Goal: Complete application form

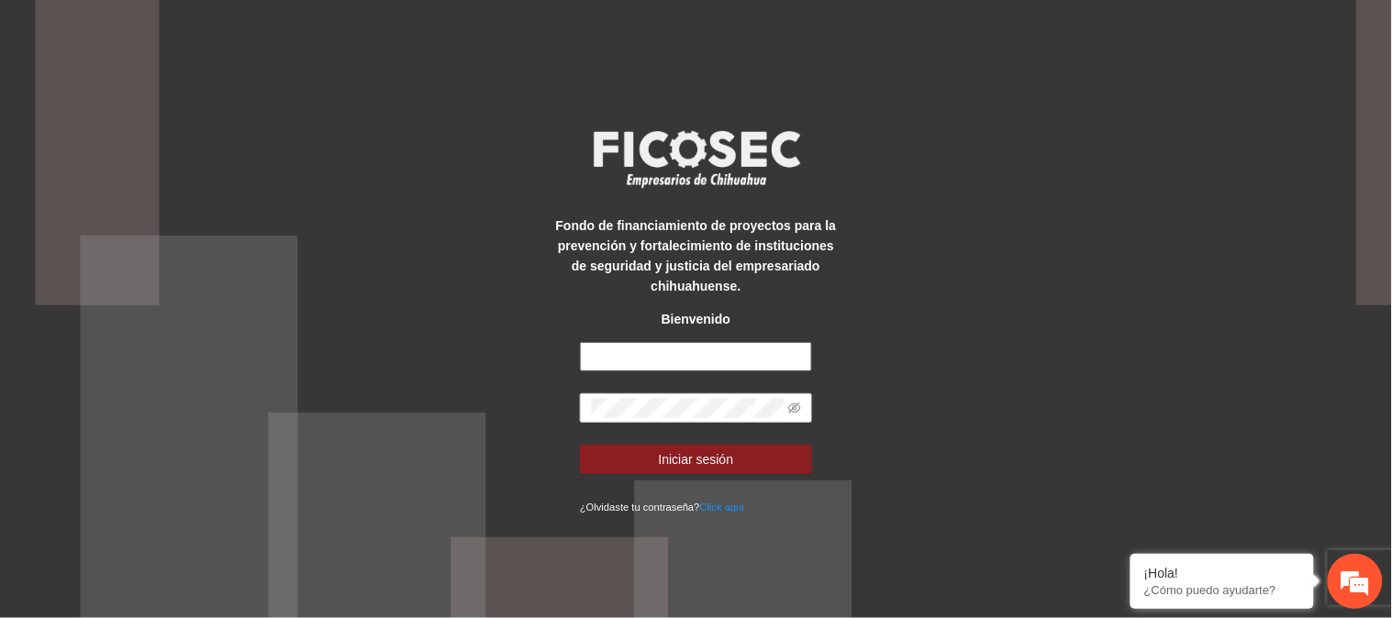
click at [706, 349] on input "text" at bounding box center [696, 356] width 232 height 29
type input "**********"
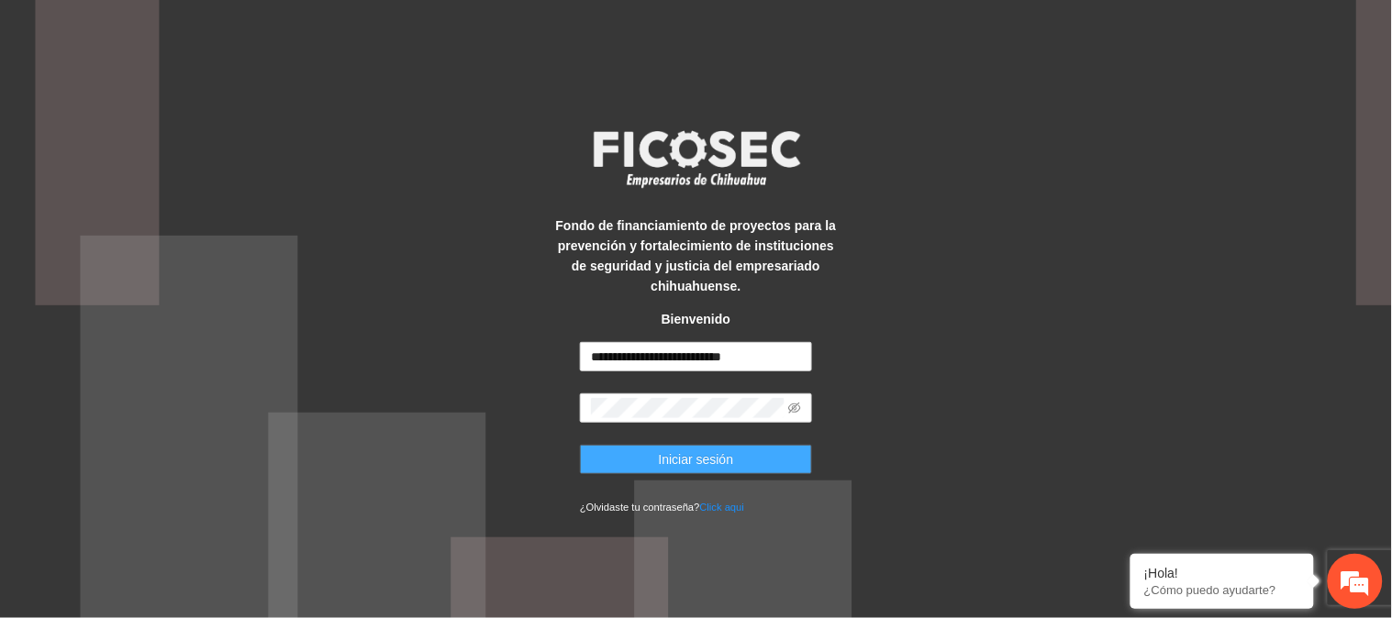
click at [763, 465] on button "Iniciar sesión" at bounding box center [696, 459] width 232 height 29
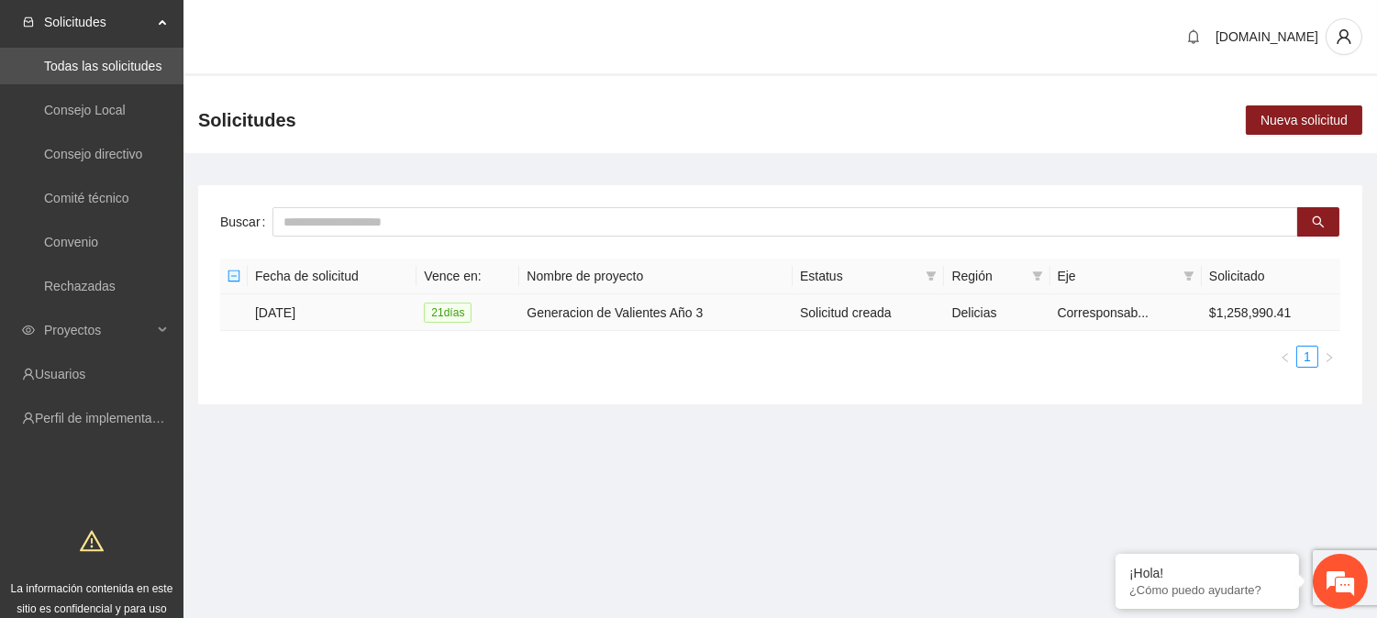
click at [346, 309] on td "[DATE]" at bounding box center [332, 312] width 169 height 37
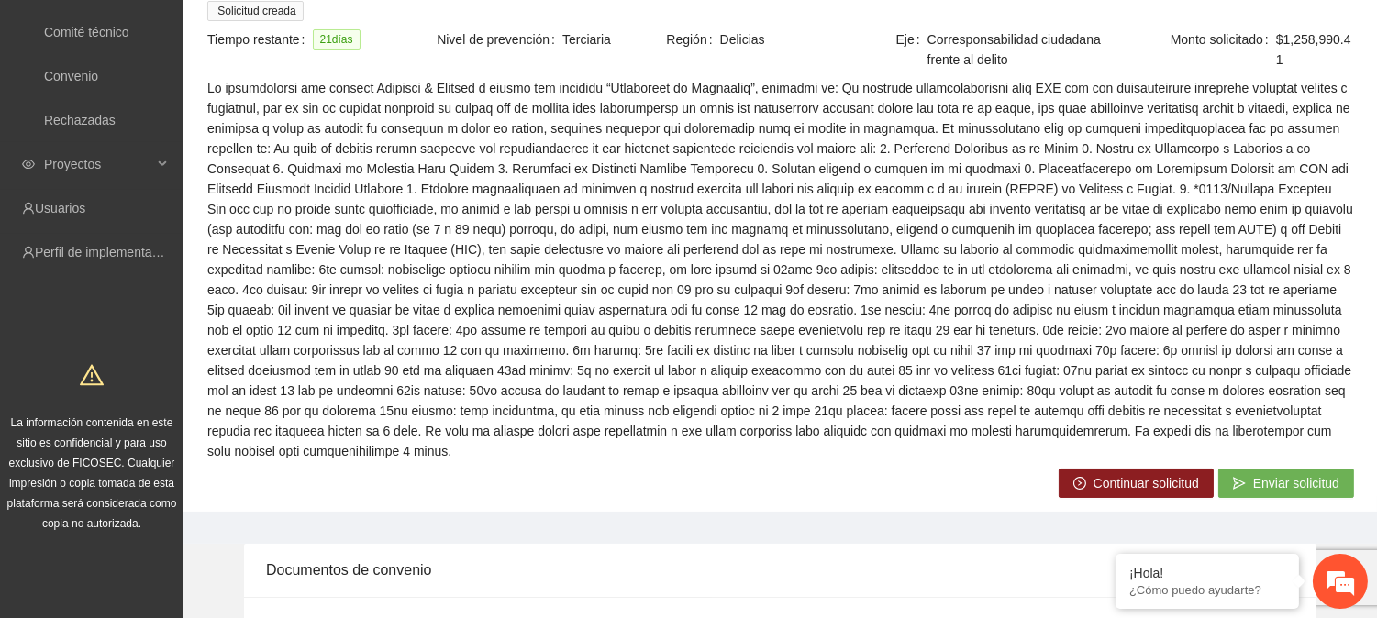
scroll to position [231, 0]
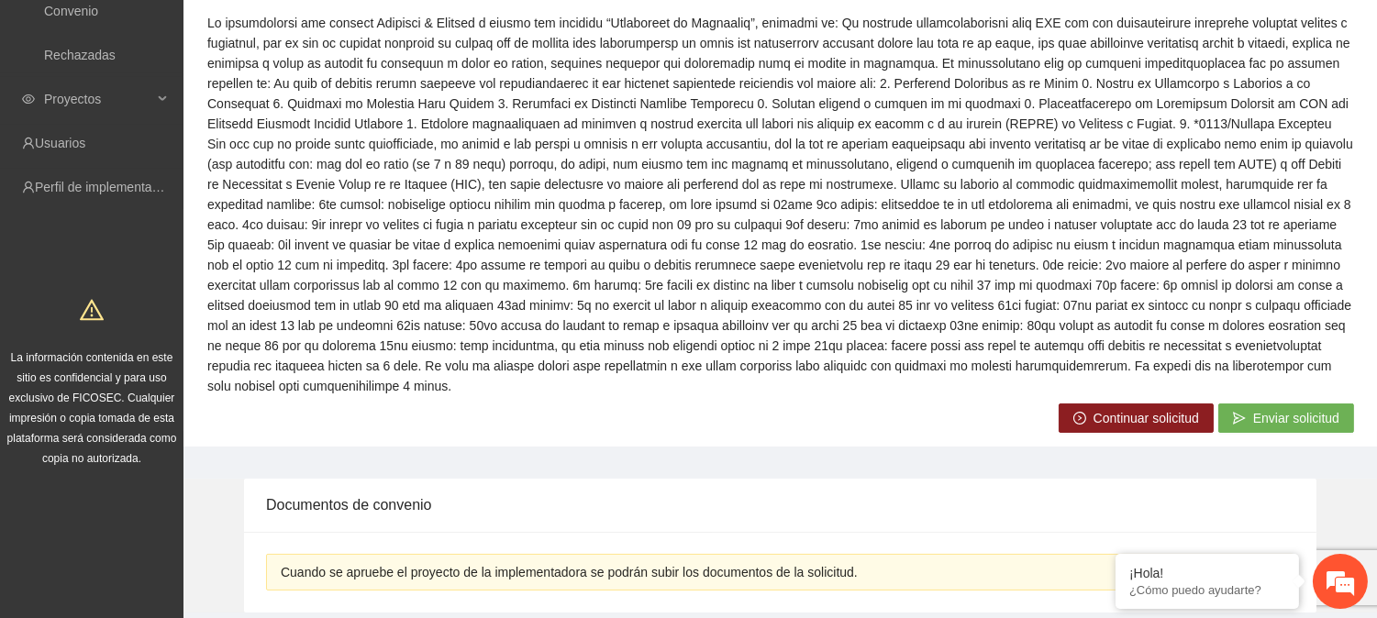
click at [1140, 426] on span "Continuar solicitud" at bounding box center [1145, 418] width 105 height 20
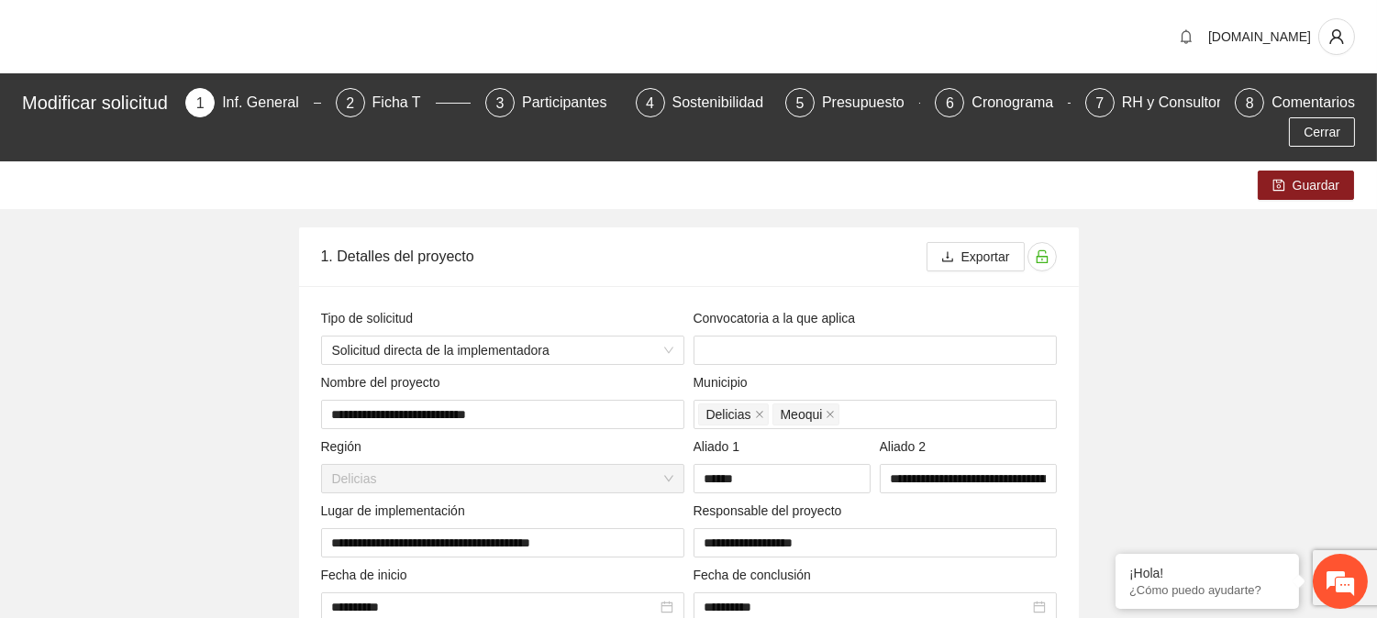
type input "**********"
click at [414, 97] on div "Ficha T" at bounding box center [403, 102] width 63 height 29
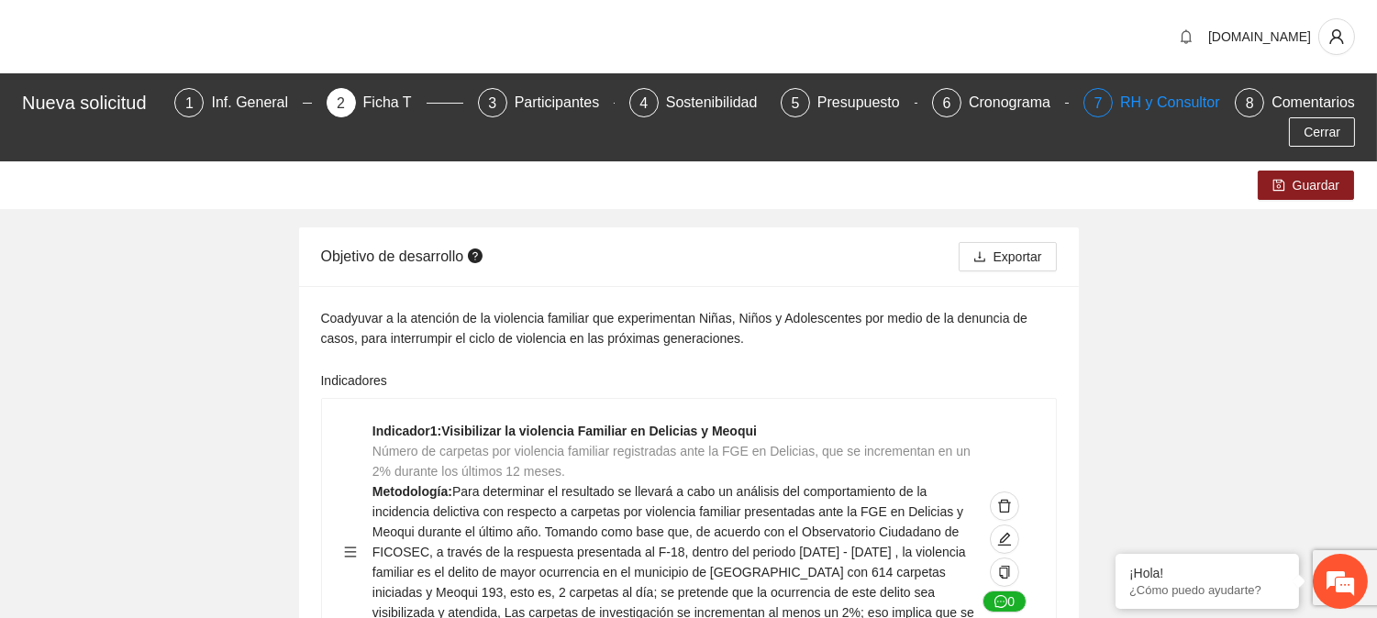
click at [1172, 99] on div "RH y Consultores" at bounding box center [1184, 102] width 129 height 29
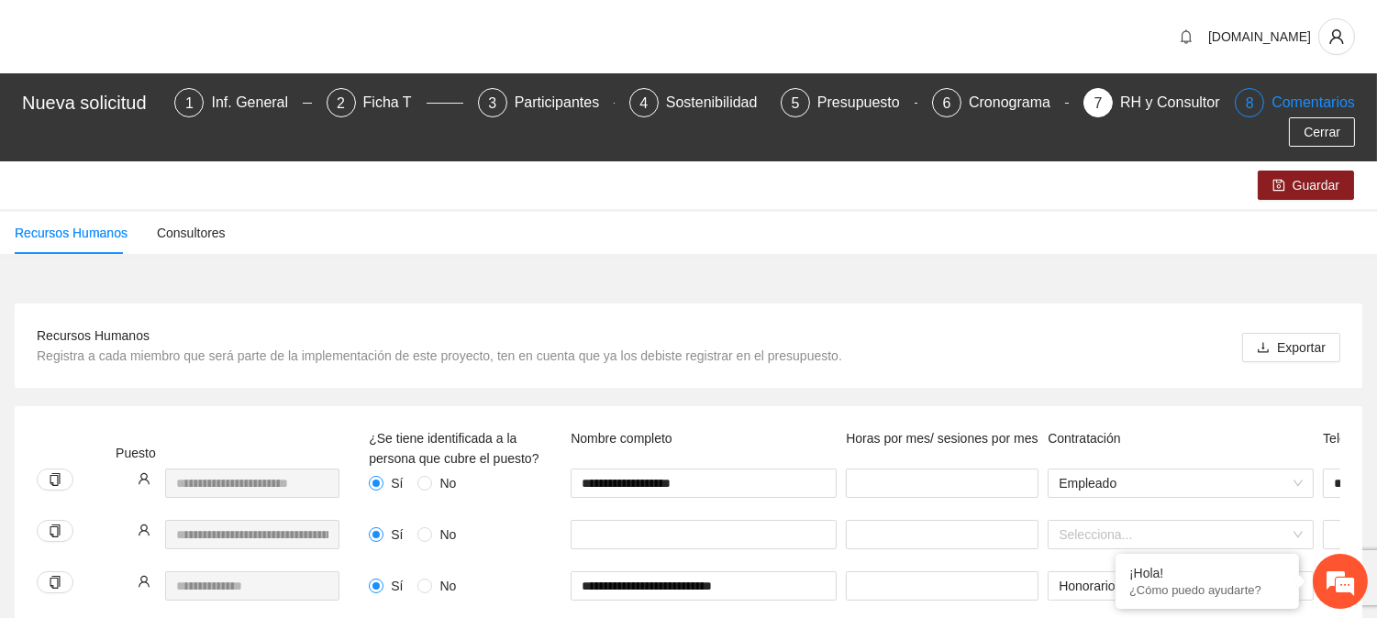
click at [1260, 101] on div "8" at bounding box center [1249, 102] width 29 height 29
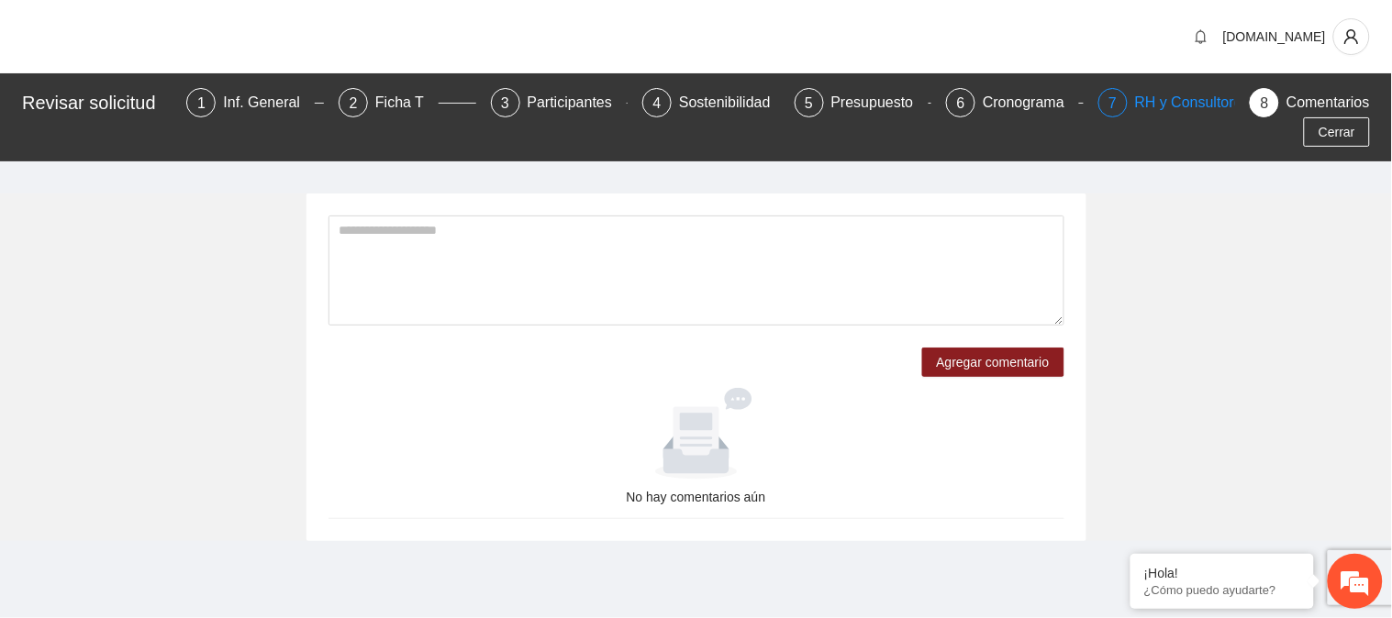
click at [1185, 102] on div "RH y Consultores" at bounding box center [1199, 102] width 129 height 29
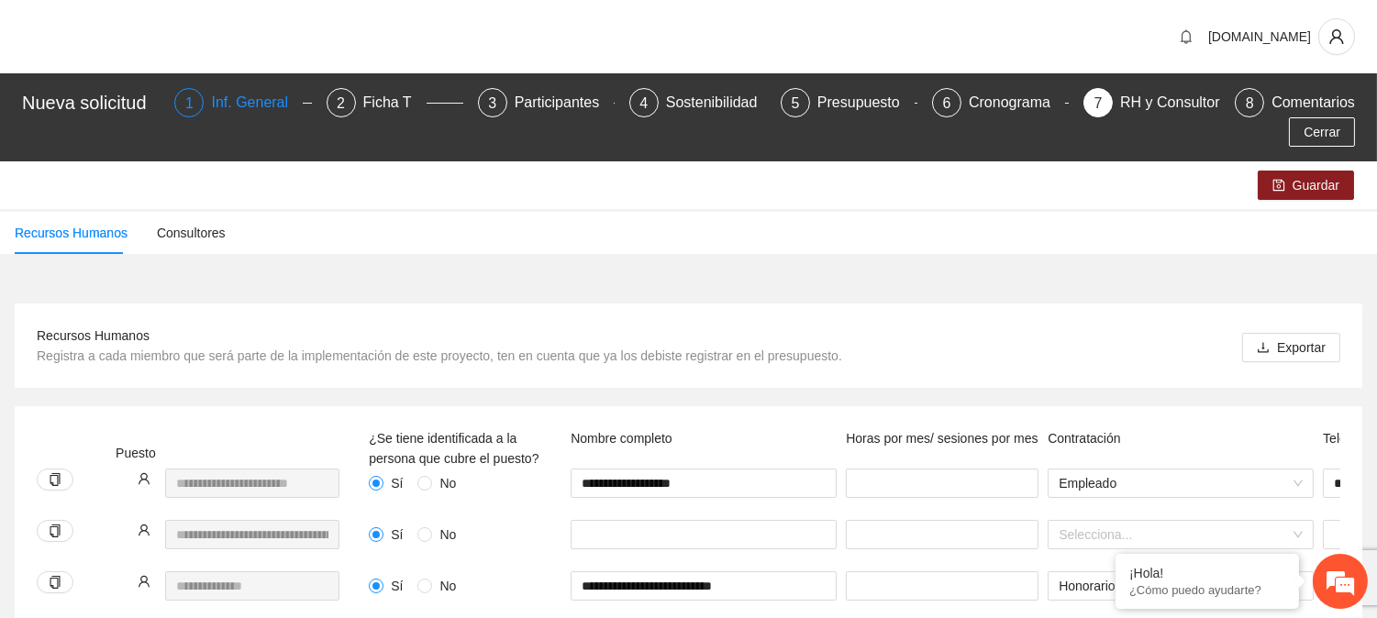
click at [243, 93] on div "Inf. General" at bounding box center [257, 102] width 92 height 29
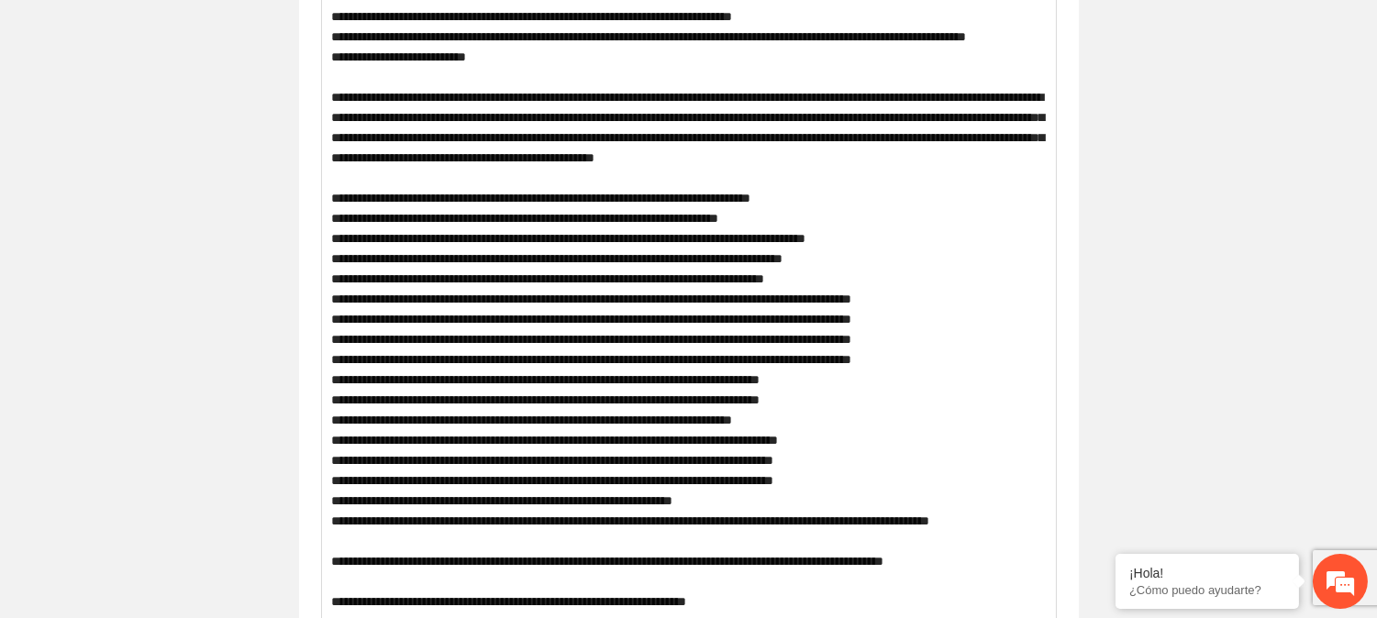
scroll to position [1128, 0]
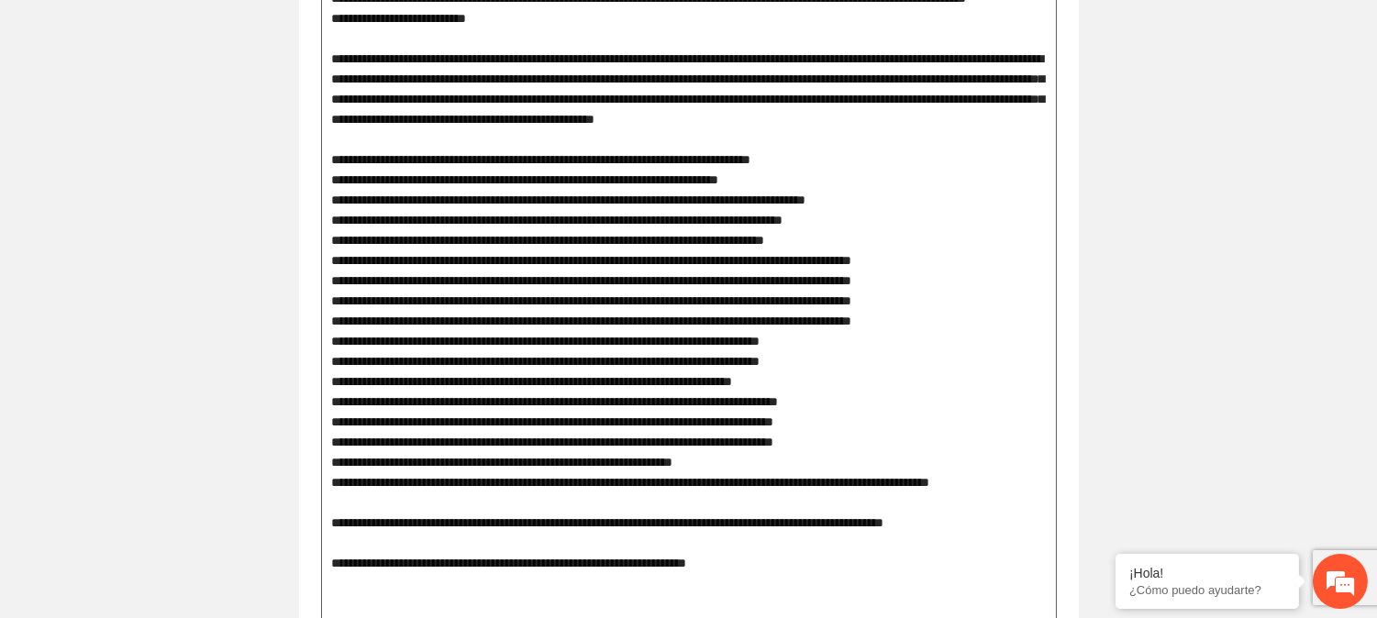
click at [822, 241] on textarea at bounding box center [689, 190] width 736 height 938
click at [734, 246] on textarea at bounding box center [689, 190] width 736 height 938
drag, startPoint x: 848, startPoint y: 234, endPoint x: 313, endPoint y: 244, distance: 534.9
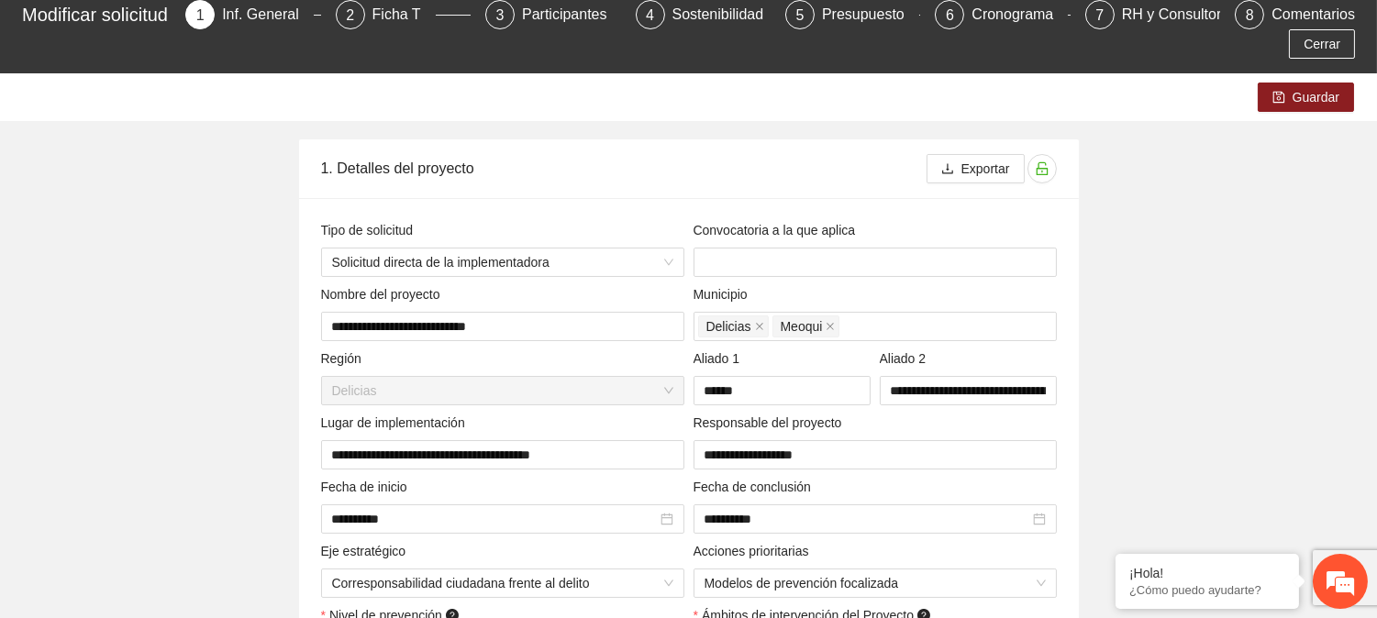
scroll to position [0, 0]
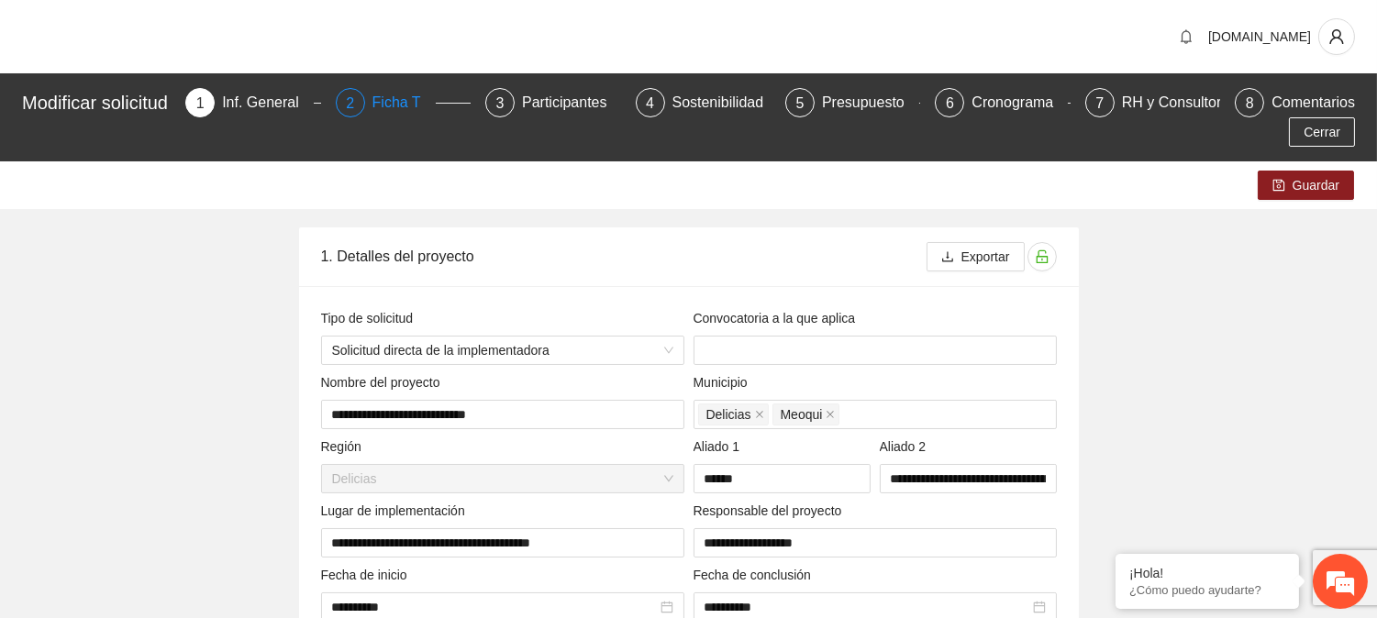
click at [374, 95] on div "2 Ficha T" at bounding box center [403, 102] width 135 height 29
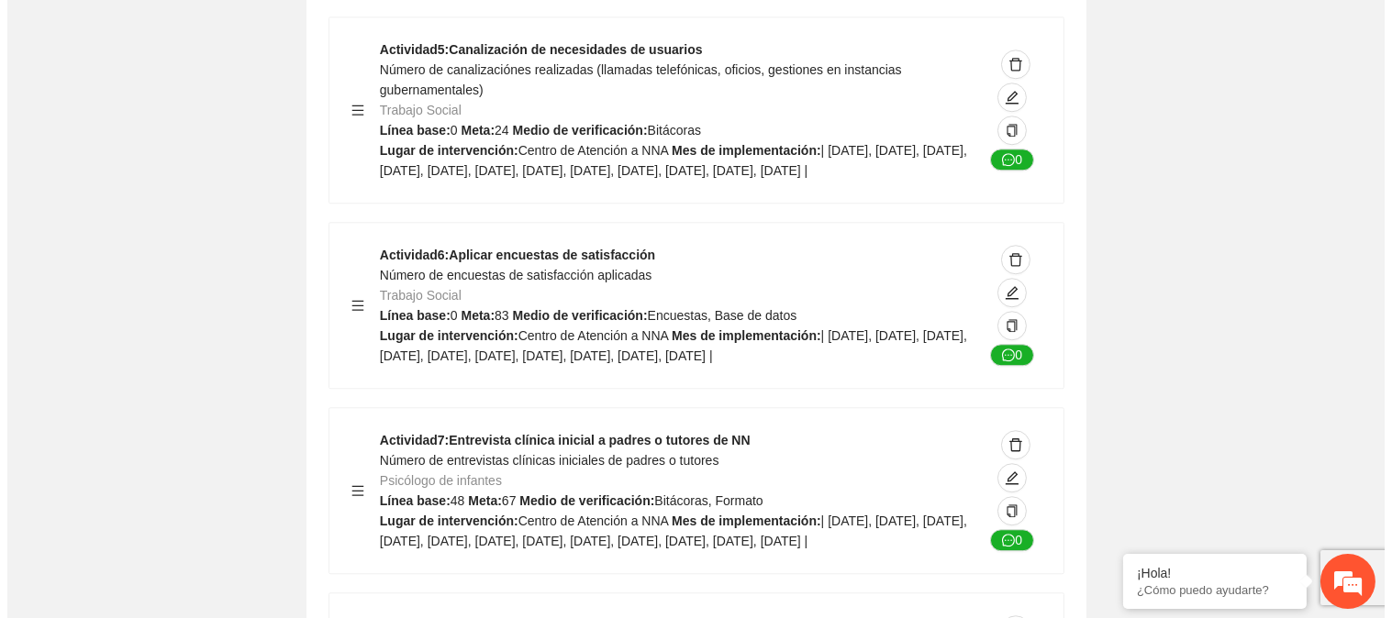
scroll to position [8691, 0]
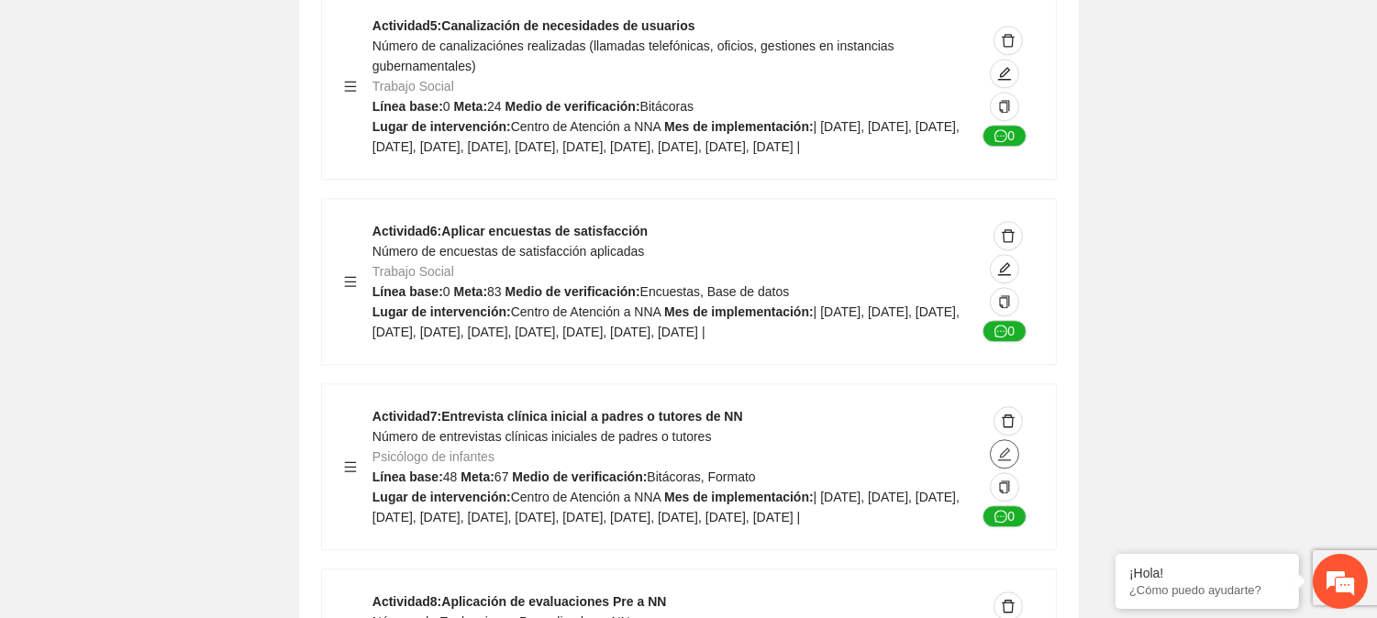
click at [1000, 439] on button "button" at bounding box center [1004, 453] width 29 height 29
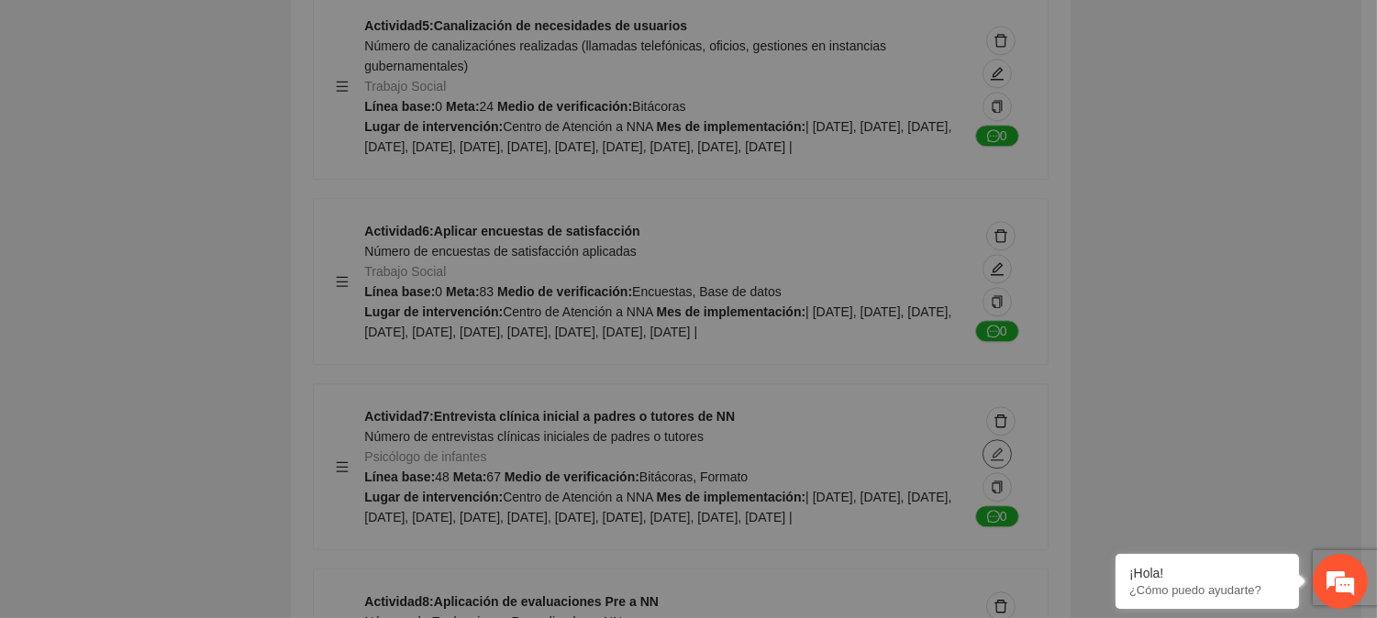
type textarea "**********"
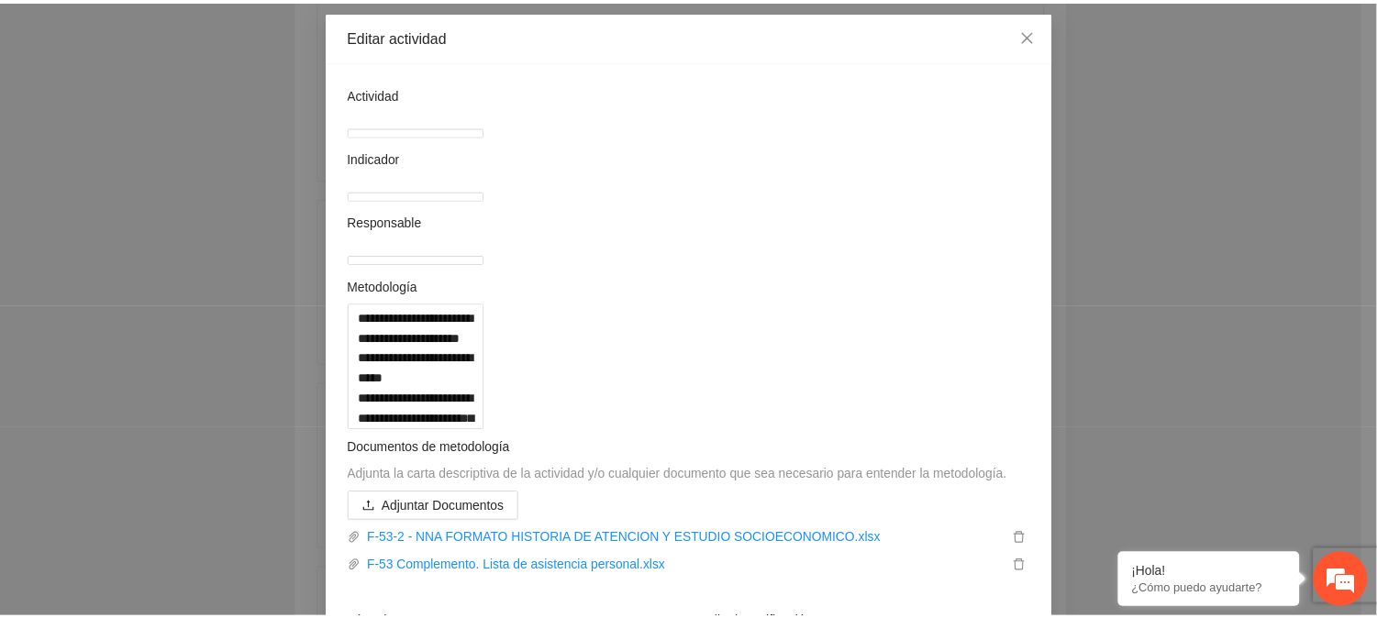
scroll to position [0, 0]
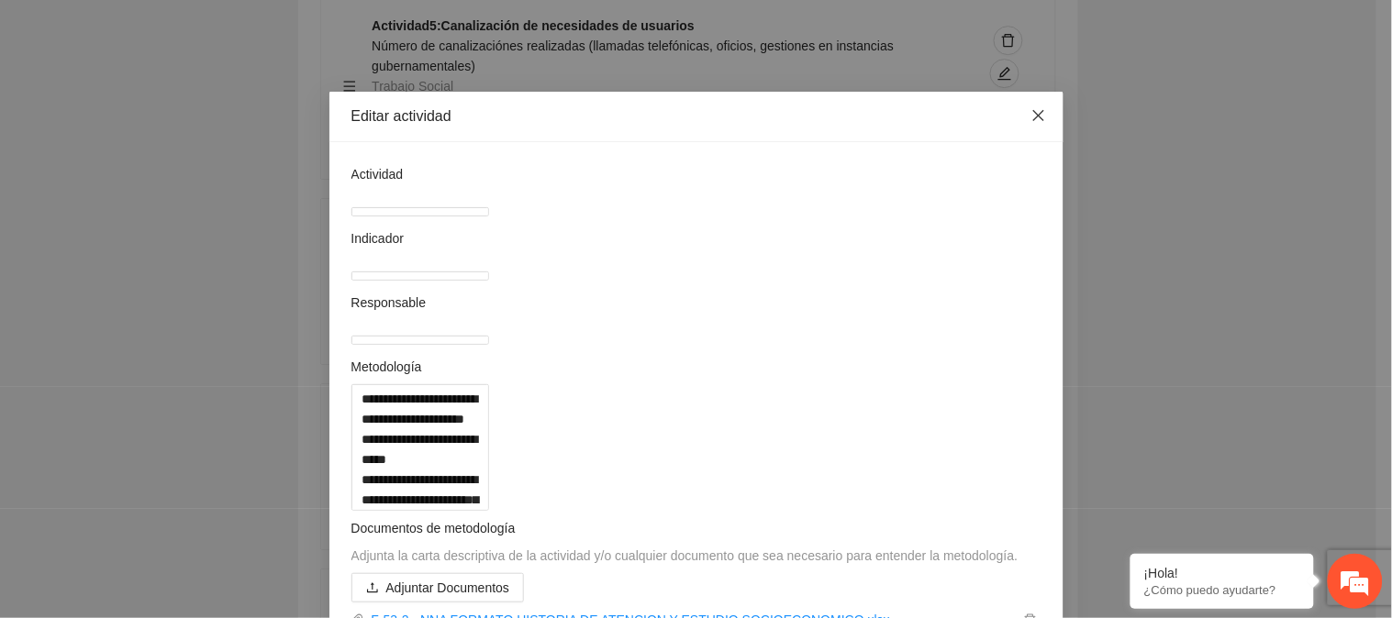
click at [1032, 113] on icon "close" at bounding box center [1038, 115] width 15 height 15
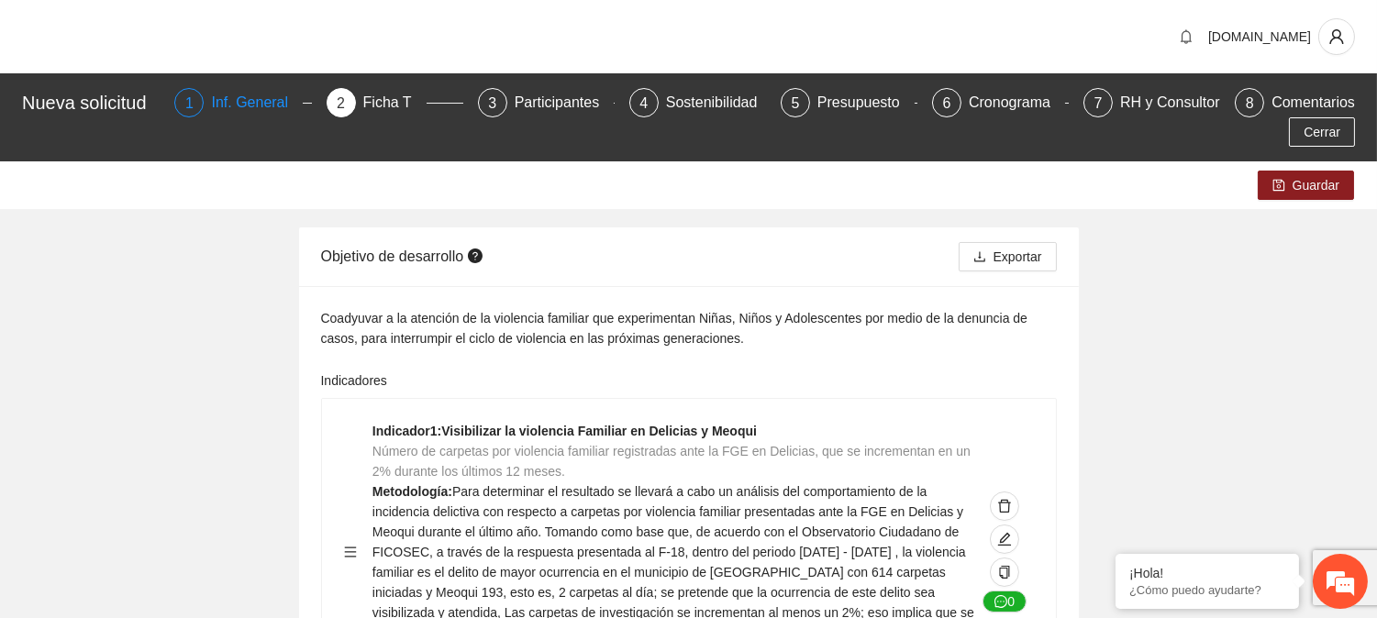
click at [272, 98] on div "Inf. General" at bounding box center [257, 102] width 92 height 29
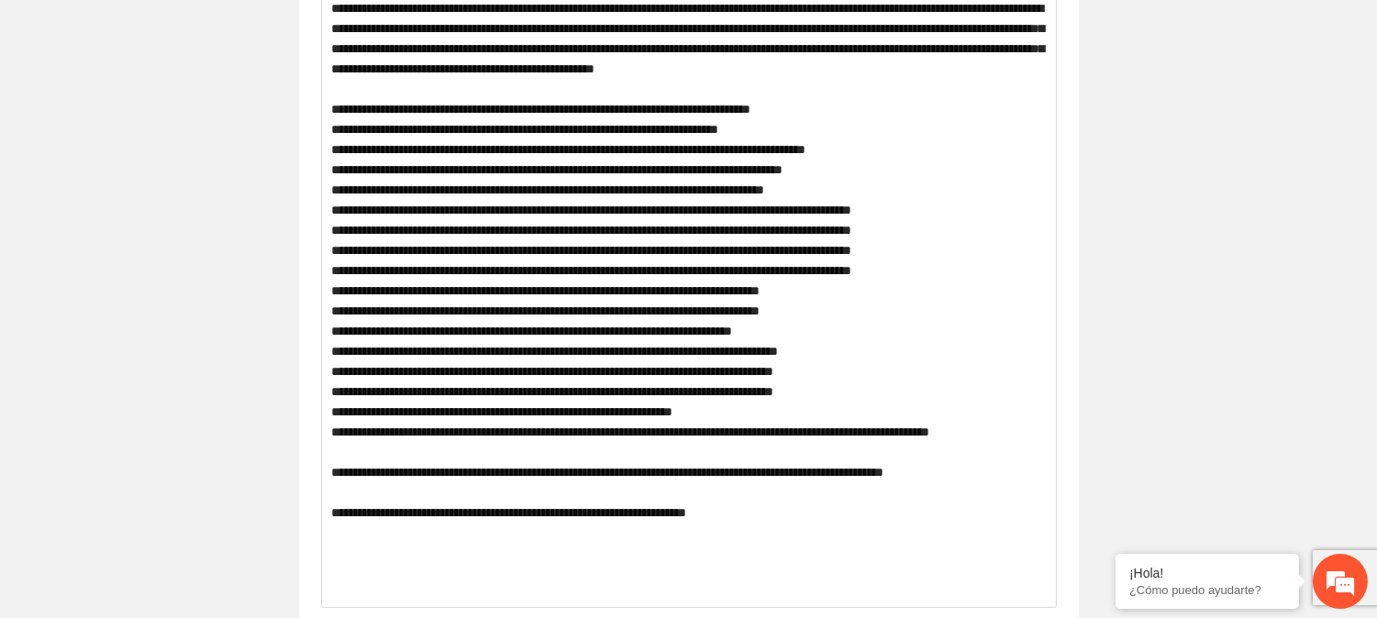
scroll to position [1191, 0]
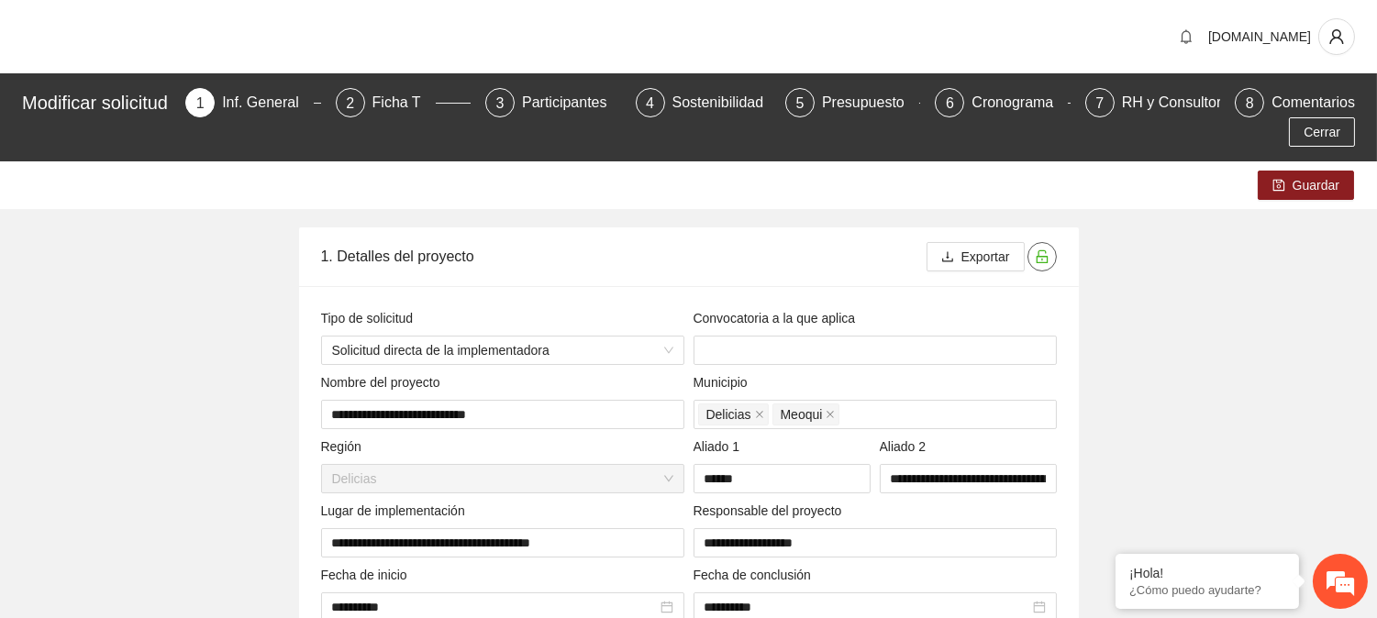
type input "**********"
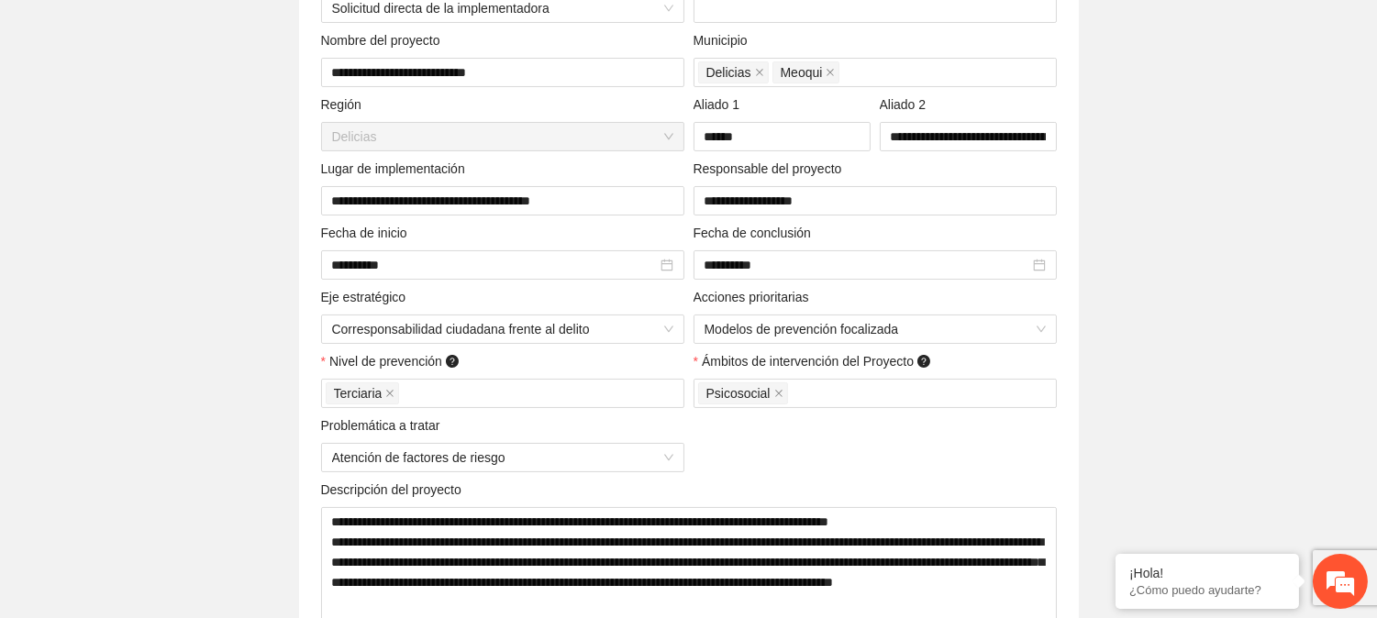
scroll to position [571, 0]
